Goal: Transaction & Acquisition: Purchase product/service

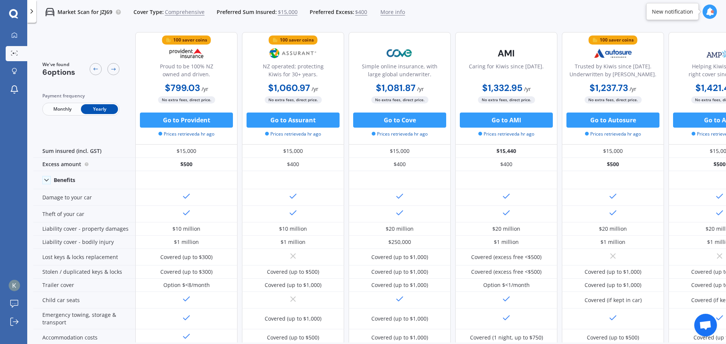
click at [196, 38] on div "100 saver coins" at bounding box center [190, 40] width 34 height 8
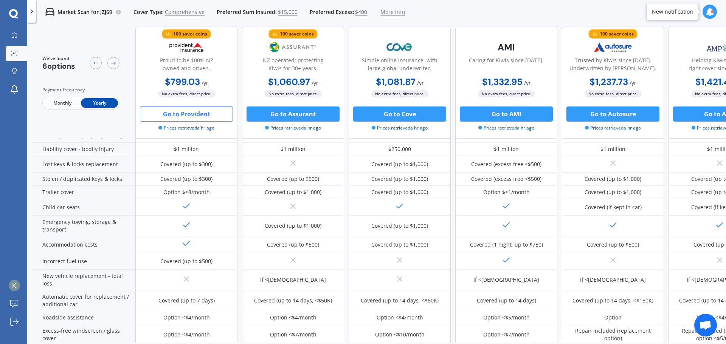
scroll to position [151, 0]
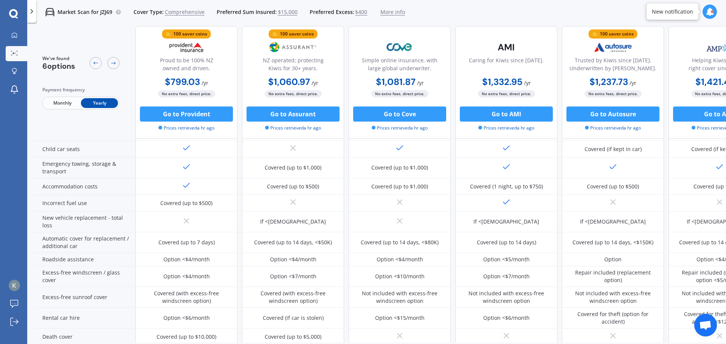
click at [199, 129] on span "Prices retrieved a hr ago" at bounding box center [186, 128] width 56 height 7
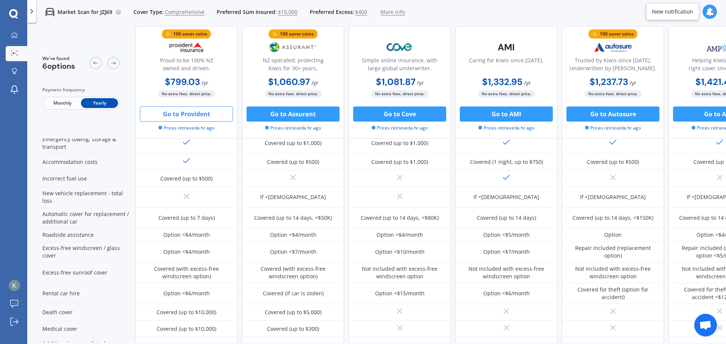
scroll to position [189, 0]
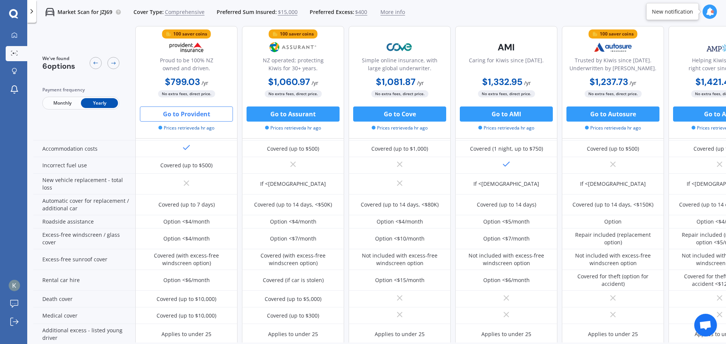
click at [199, 113] on button "Go to Provident" at bounding box center [186, 114] width 93 height 15
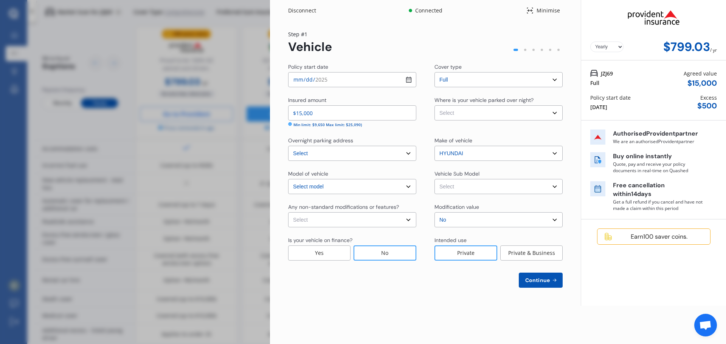
drag, startPoint x: 562, startPoint y: 149, endPoint x: 524, endPoint y: 151, distance: 39.0
click at [524, 151] on div "Yearly Monthly $799.03 / yr Step # 1 Vehicle Policy start date [DATE] Cover typ…" at bounding box center [425, 163] width 311 height 285
click at [693, 9] on div at bounding box center [653, 17] width 127 height 29
click at [666, 132] on p "Authorised Provident partner" at bounding box center [658, 134] width 91 height 9
drag, startPoint x: 647, startPoint y: 133, endPoint x: 676, endPoint y: 132, distance: 29.5
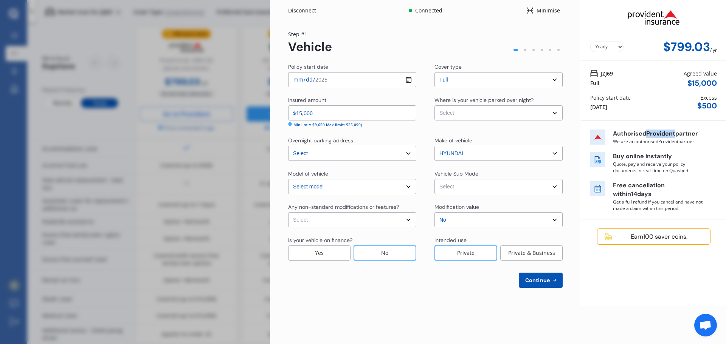
click at [676, 132] on p "Authorised Provident partner" at bounding box center [658, 134] width 91 height 9
copy p "Provident"
click at [164, 155] on div "Disconnect Connected Minimise Yearly Monthly $799.03 / yr Step # 1 Vehicle Poli…" at bounding box center [363, 172] width 726 height 344
drag, startPoint x: 189, startPoint y: 154, endPoint x: 123, endPoint y: 118, distance: 74.9
click at [187, 154] on div "Disconnect Connected Minimise Yearly Monthly $799.03 / yr Step # 1 Vehicle Poli…" at bounding box center [363, 172] width 726 height 344
